Goal: Navigation & Orientation: Find specific page/section

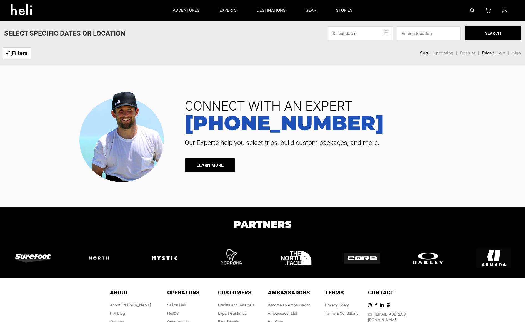
click at [210, 100] on span "CONNECT WITH AN EXPERT" at bounding box center [349, 106] width 336 height 13
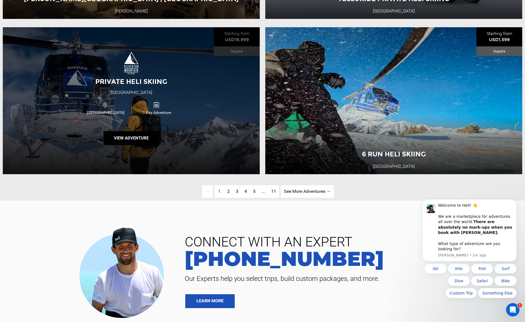
scroll to position [1608, 0]
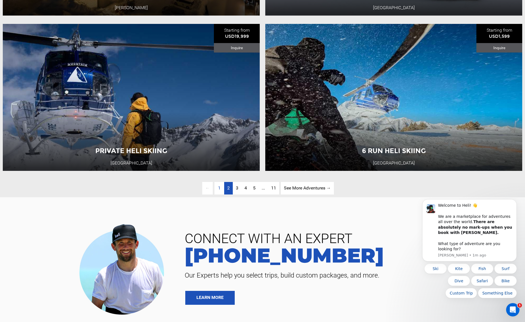
click at [227, 191] on span "2" at bounding box center [228, 187] width 3 height 5
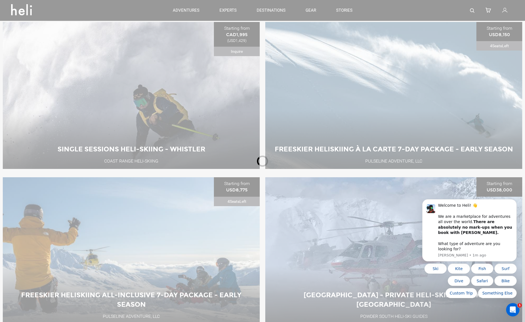
scroll to position [51, 0]
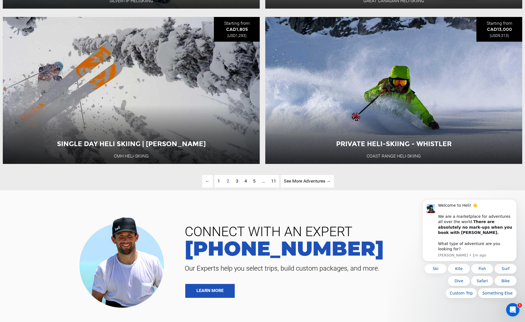
scroll to position [1621, 0]
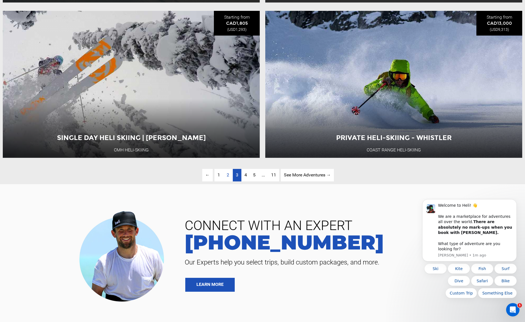
click at [234, 181] on link "page 3" at bounding box center [237, 175] width 9 height 13
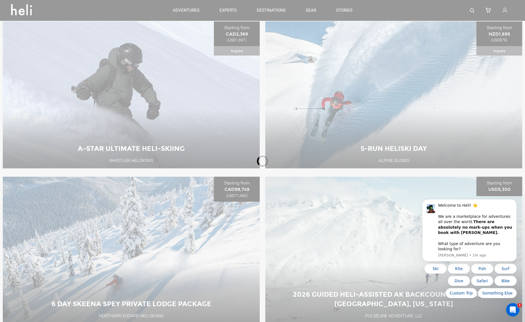
scroll to position [51, 0]
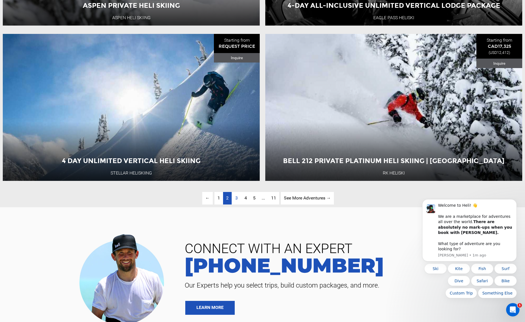
scroll to position [1606, 0]
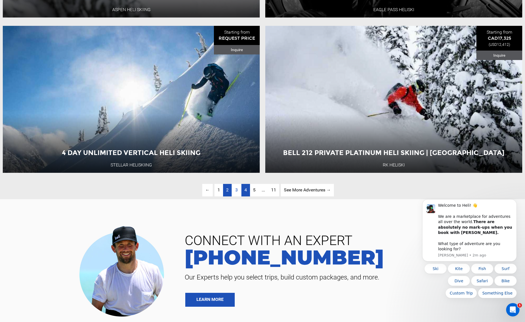
click at [247, 196] on link "page 4" at bounding box center [246, 190] width 9 height 13
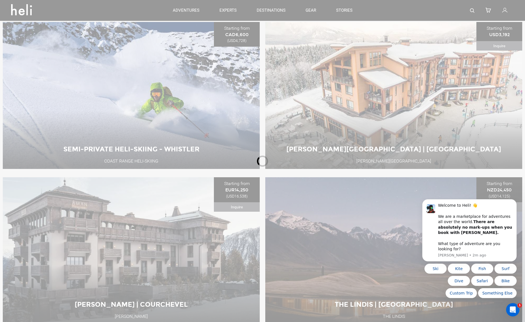
scroll to position [51, 0]
